Goal: Information Seeking & Learning: Learn about a topic

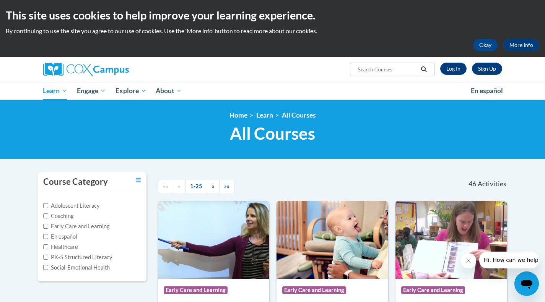
click at [94, 255] on label "PK-5 Structured Literacy" at bounding box center [77, 257] width 69 height 8
click at [48, 255] on input "PK-5 Structured Literacy" at bounding box center [45, 257] width 5 height 5
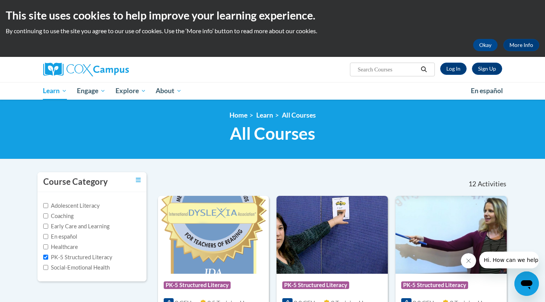
click at [100, 256] on label "PK-5 Structured Literacy" at bounding box center [77, 257] width 69 height 8
click at [48, 256] on input "PK-5 Structured Literacy" at bounding box center [45, 257] width 5 height 5
checkbox input "false"
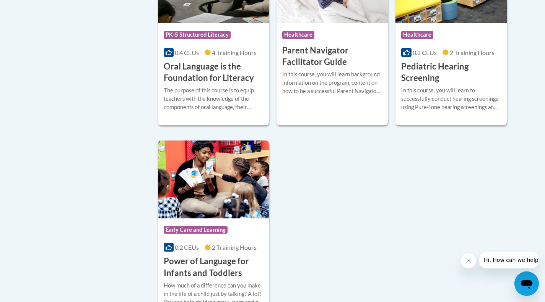
scroll to position [1702, 0]
